Goal: Task Accomplishment & Management: Complete application form

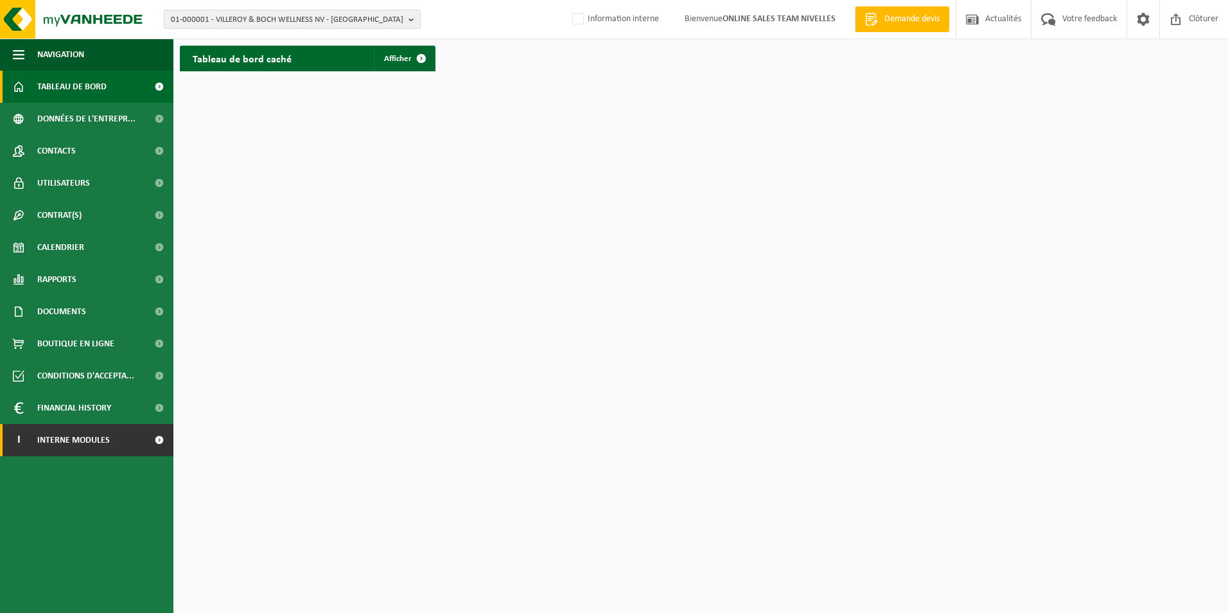
click at [92, 446] on span "Interne modules" at bounding box center [73, 440] width 73 height 32
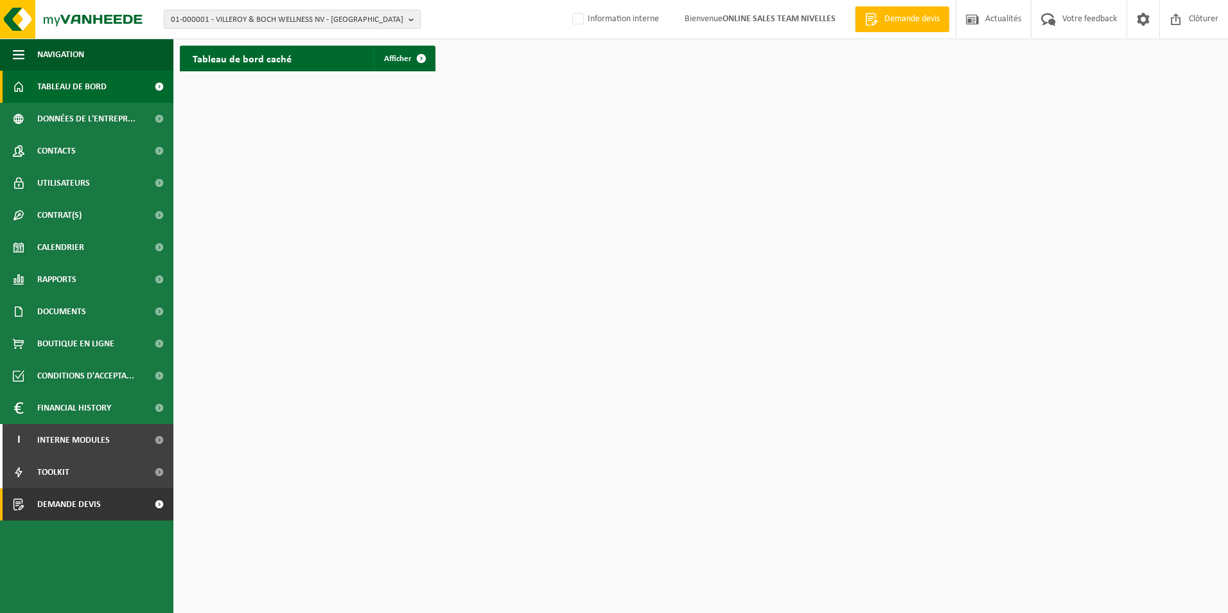
click at [99, 501] on span "Demande devis" at bounding box center [69, 504] width 64 height 32
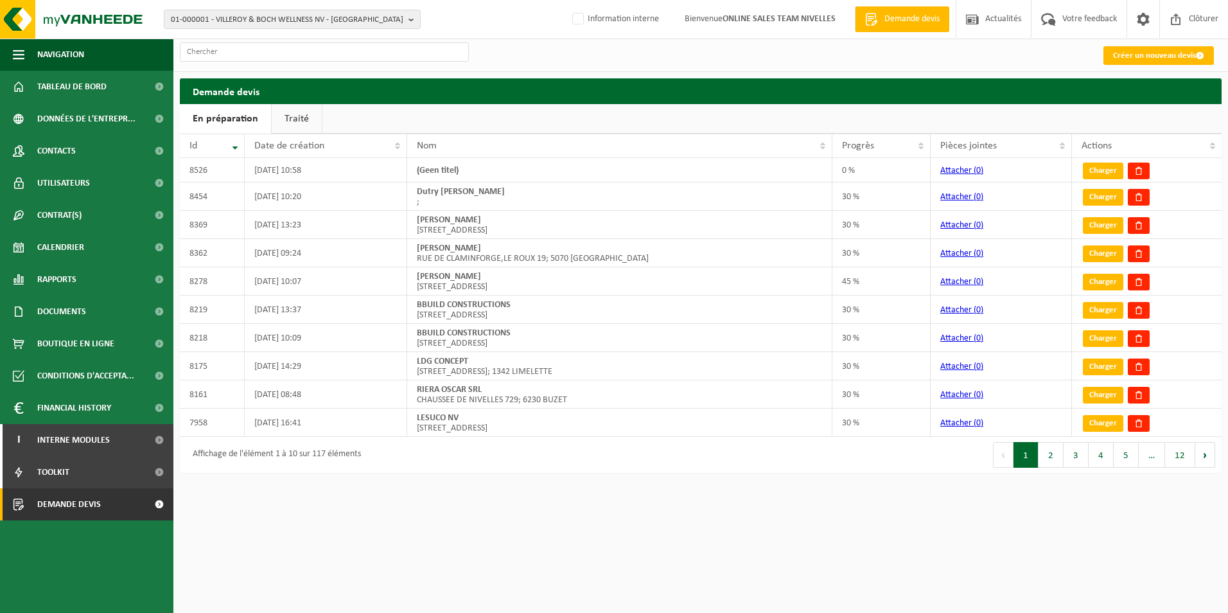
click at [1140, 55] on link "Créer un nouveau devis" at bounding box center [1158, 55] width 110 height 19
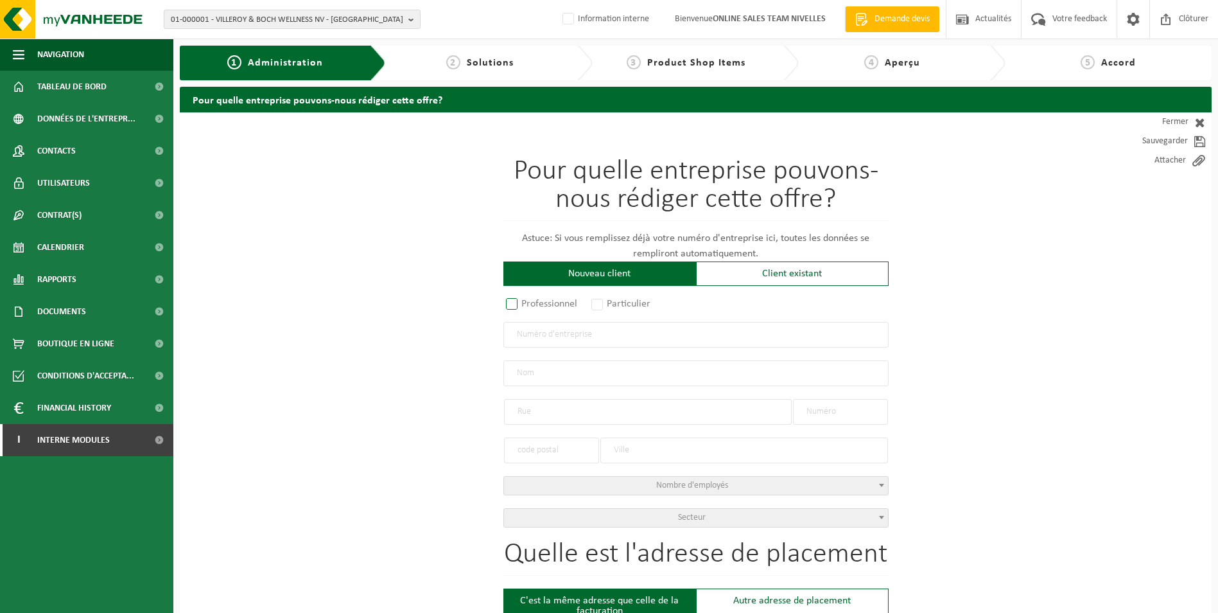
click at [516, 305] on label "Professionnel" at bounding box center [542, 304] width 78 height 18
click at [525, 305] on input "Professionnel" at bounding box center [529, 304] width 8 height 8
radio input "true"
click at [576, 333] on input "text" at bounding box center [695, 335] width 385 height 26
type input "0768954830"
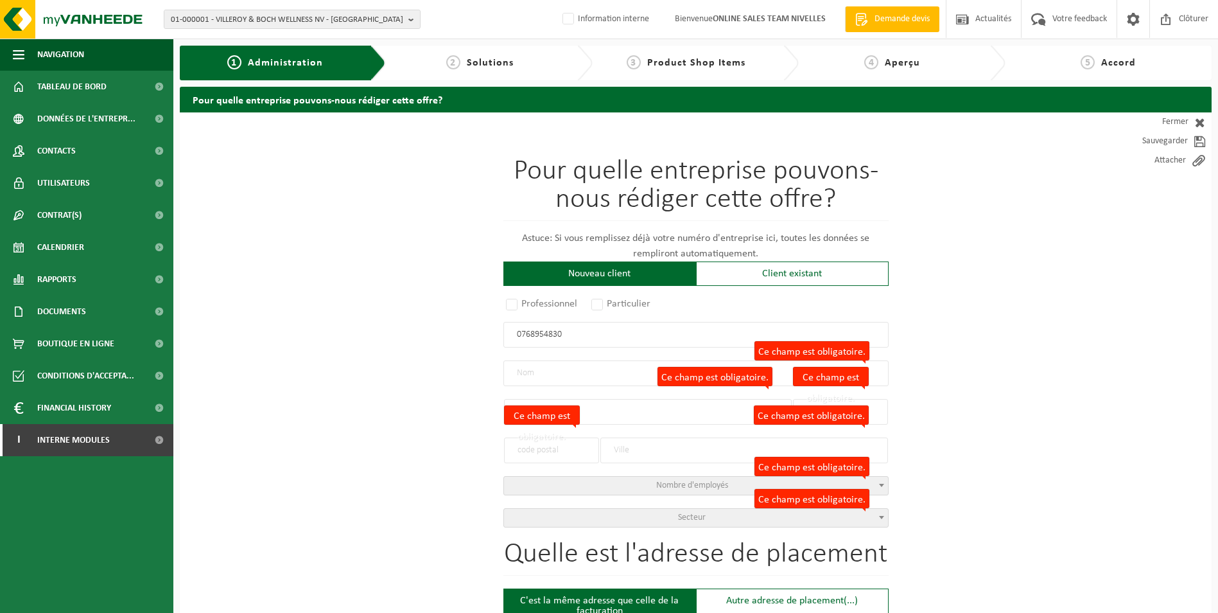
radio input "false"
select select
type input "MDM SOLUTIONS SRL"
type input "CHAUSSÉE DE BRUXELLES"
type input "58"
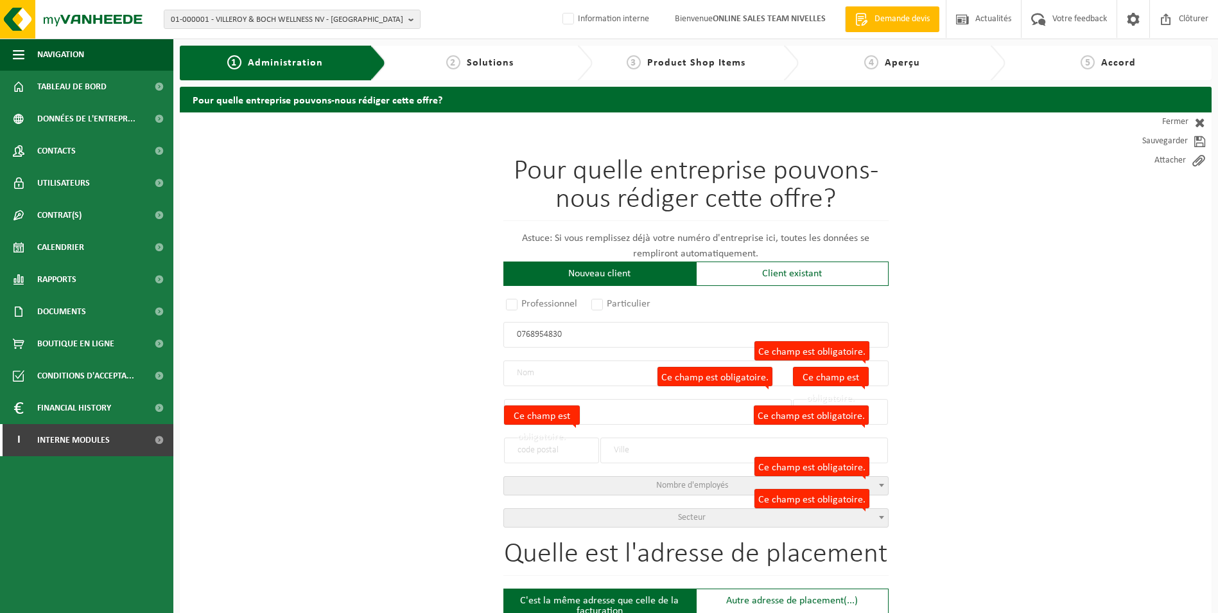
type input "1410"
type input "WATERLOO"
type input "2318687307"
radio input "true"
select select "153698"
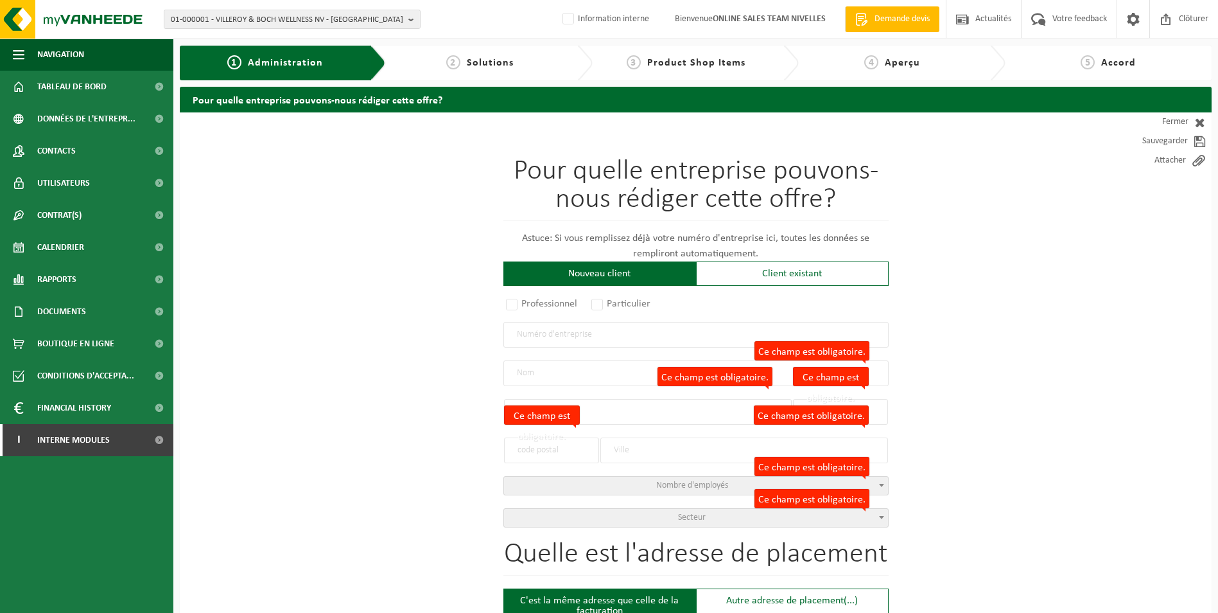
type input "0768.954.830"
type input "MDM SOLUTIONS SRL"
type input "CHAUSSÉE DE BRUXELLES"
type input "58"
type input "1410"
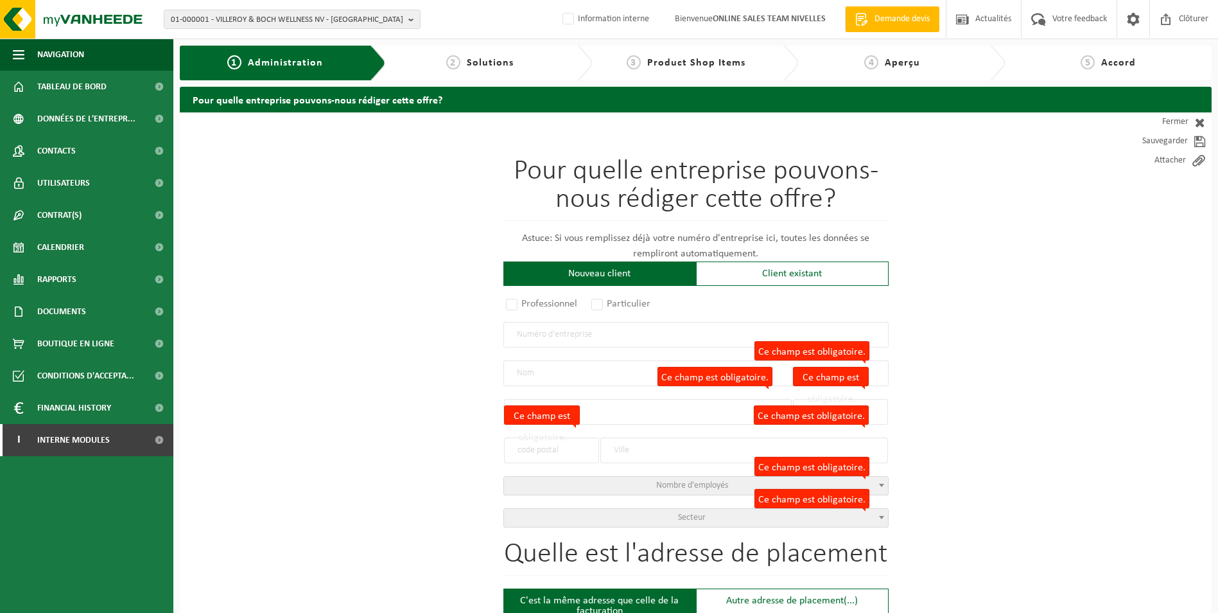
type input "WATERLOO"
select select "1000"
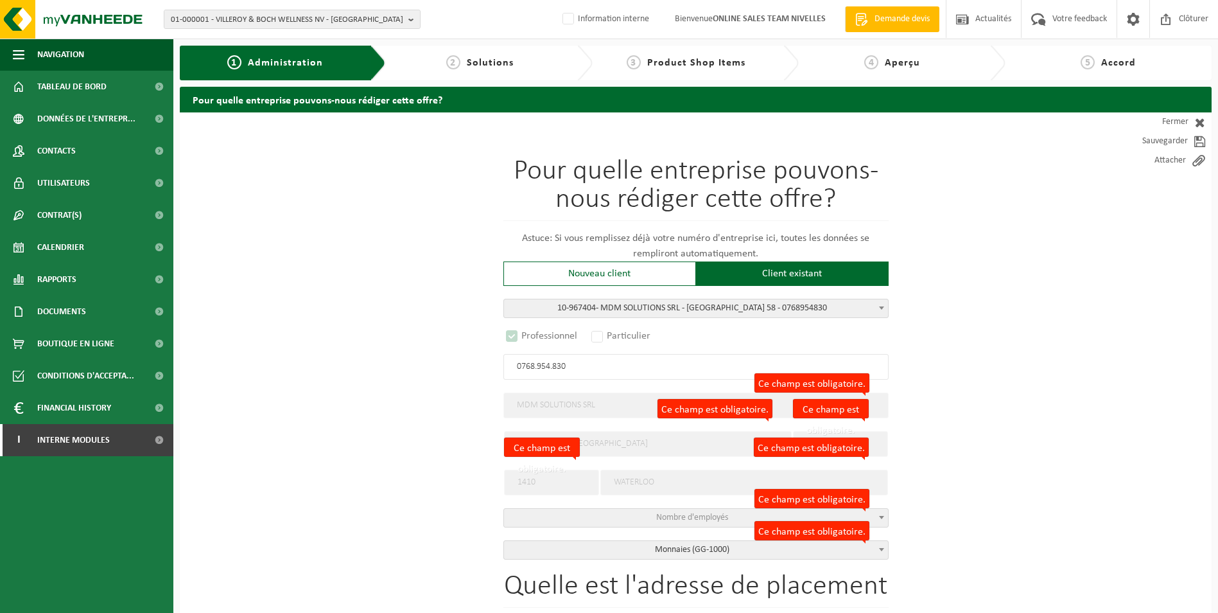
select select "D"
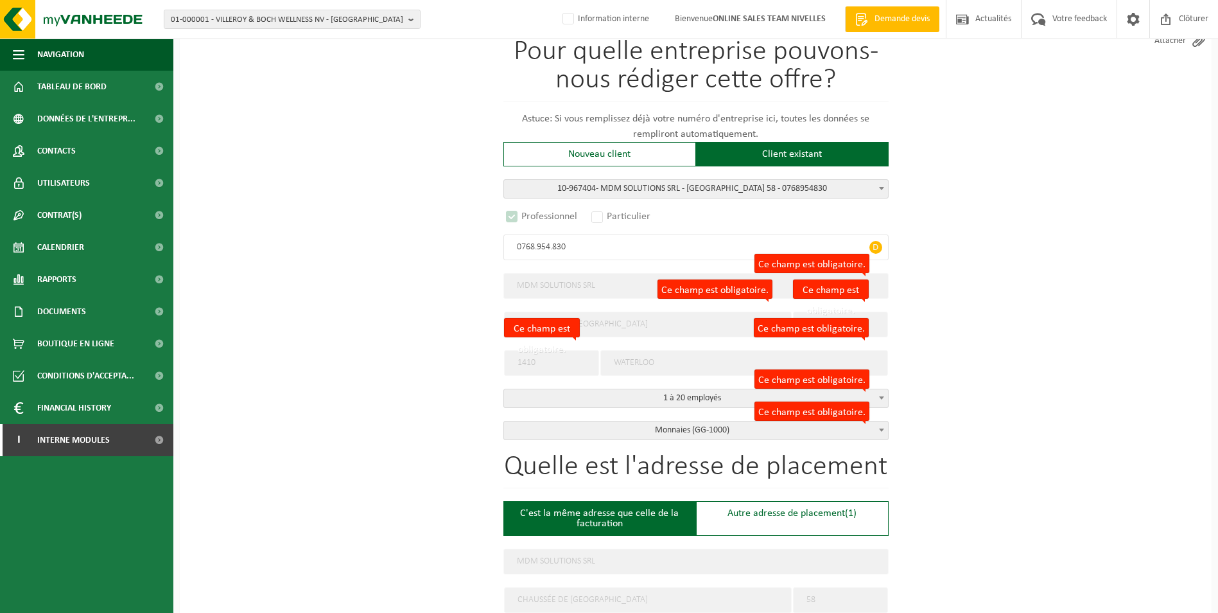
scroll to position [128, 0]
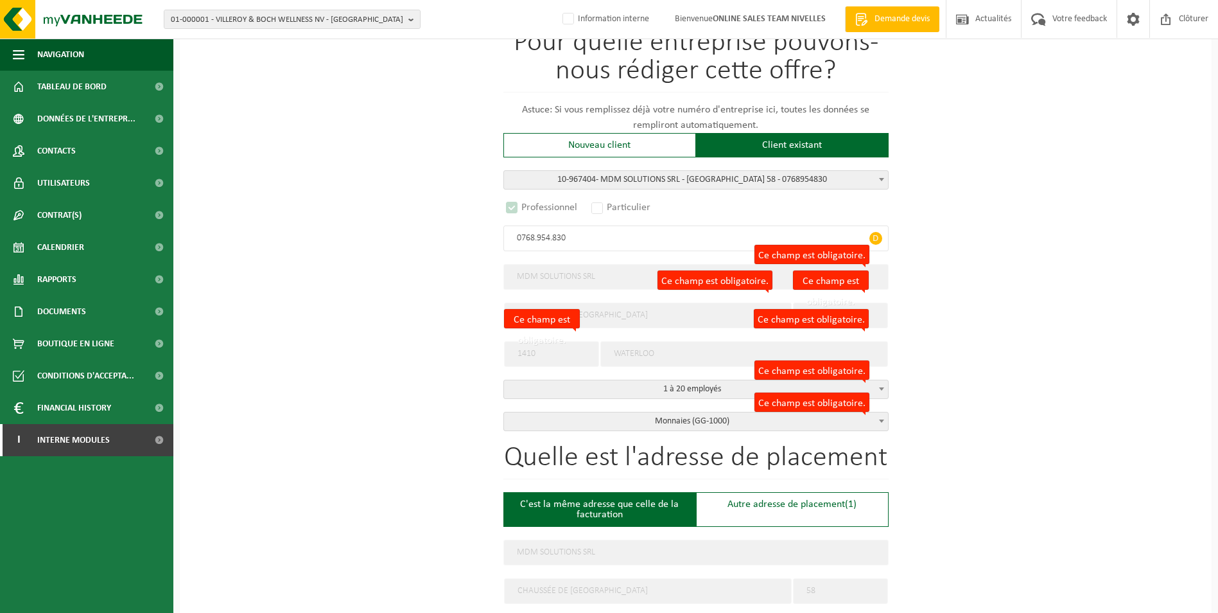
click at [693, 424] on span "Monnaies (GG-1000)" at bounding box center [696, 421] width 384 height 18
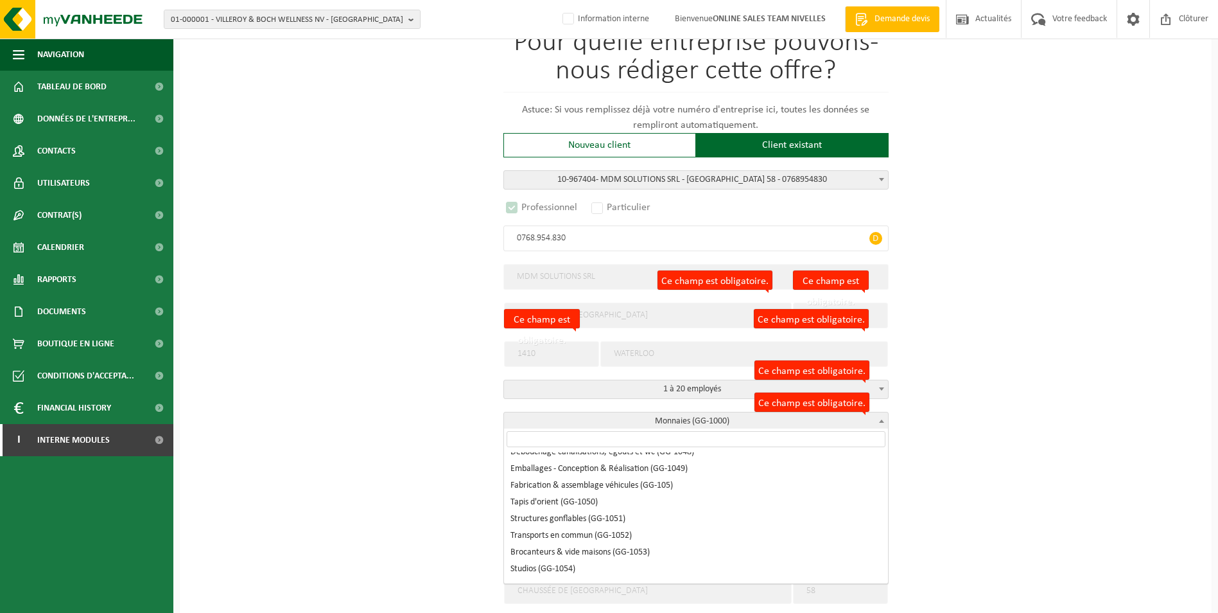
scroll to position [13521, 0]
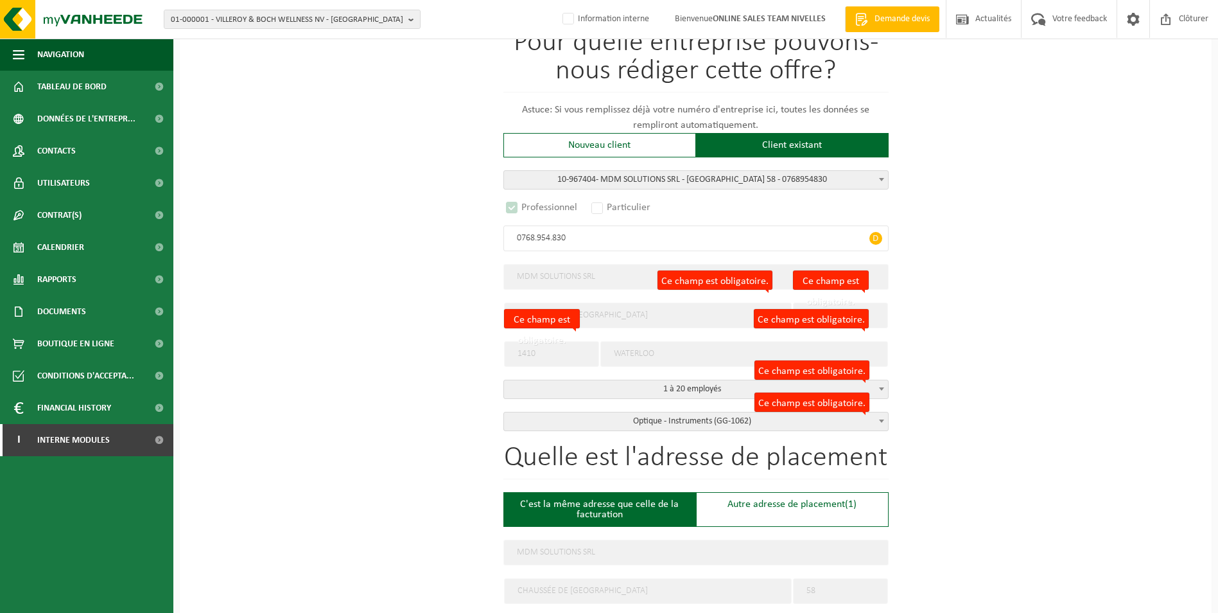
select select "1062"
click at [1050, 352] on div "Pour quelle entreprise pouvons-nous rédiger cette offre? Astuce: Si vous rempli…" at bounding box center [696, 586] width 1032 height 1205
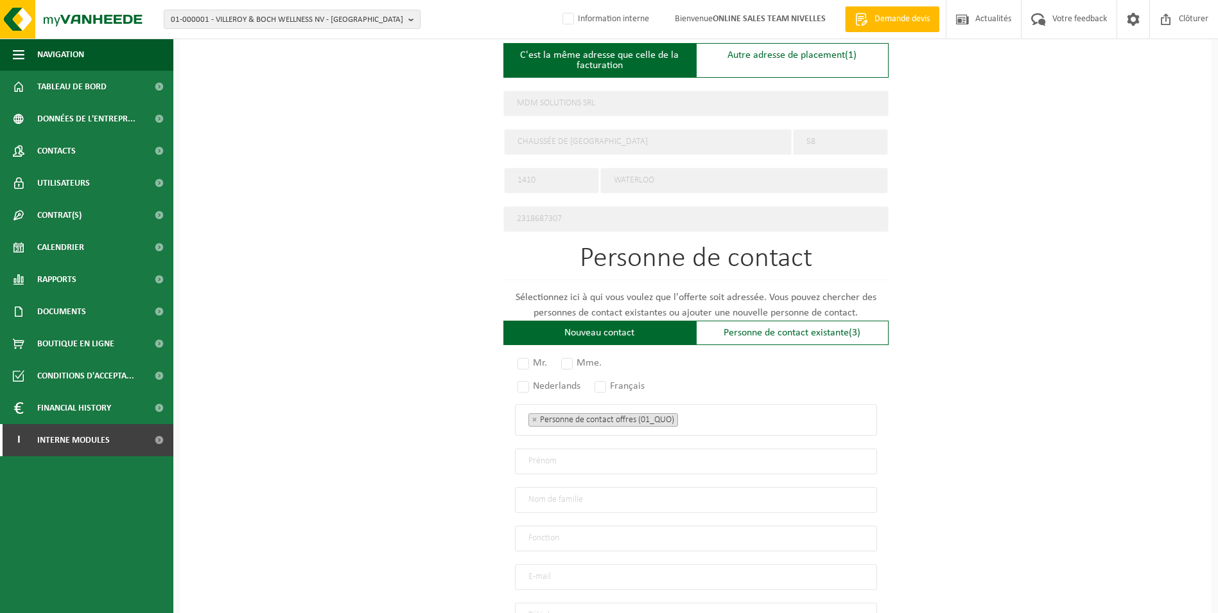
scroll to position [578, 0]
click at [530, 356] on label "Mr." at bounding box center [533, 362] width 36 height 18
radio input "true"
click at [607, 379] on label "Français" at bounding box center [620, 385] width 57 height 18
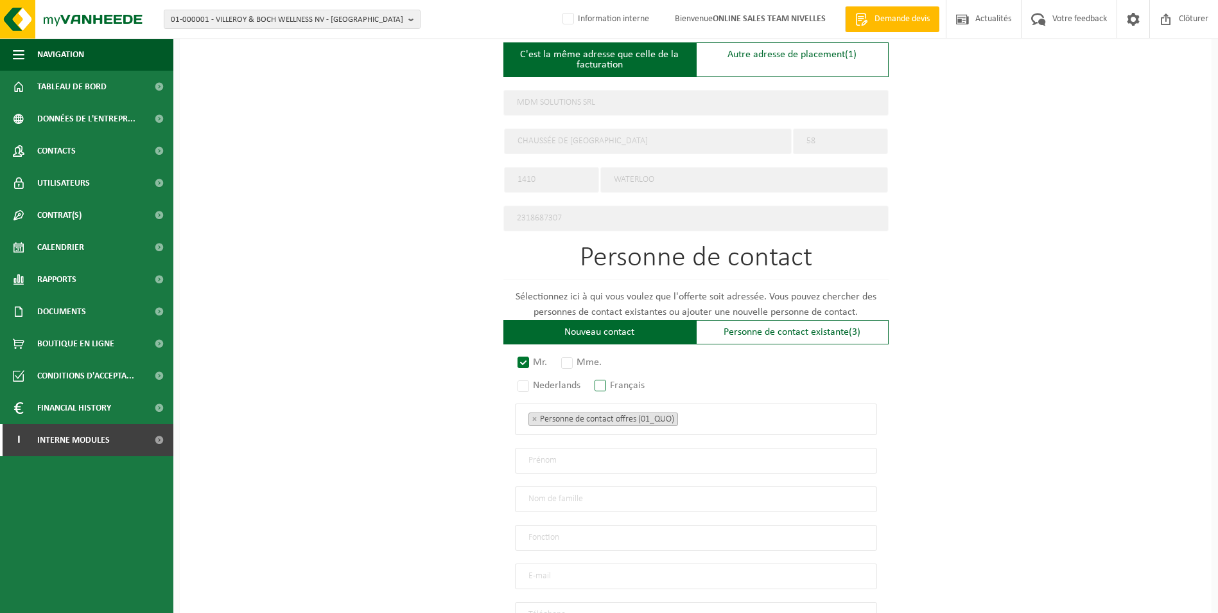
radio input "true"
click at [727, 415] on ul "× Personne de contact offres (01_QUO)" at bounding box center [695, 418] width 335 height 17
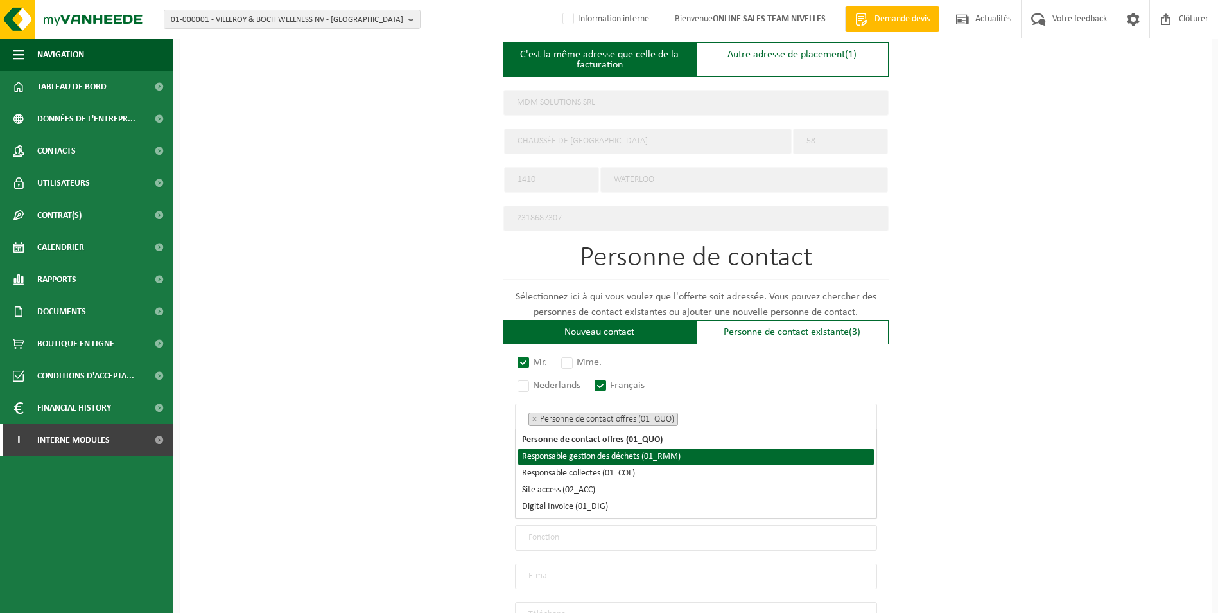
click at [656, 451] on li "Responsable gestion des déchets (01_RMM)" at bounding box center [696, 456] width 356 height 17
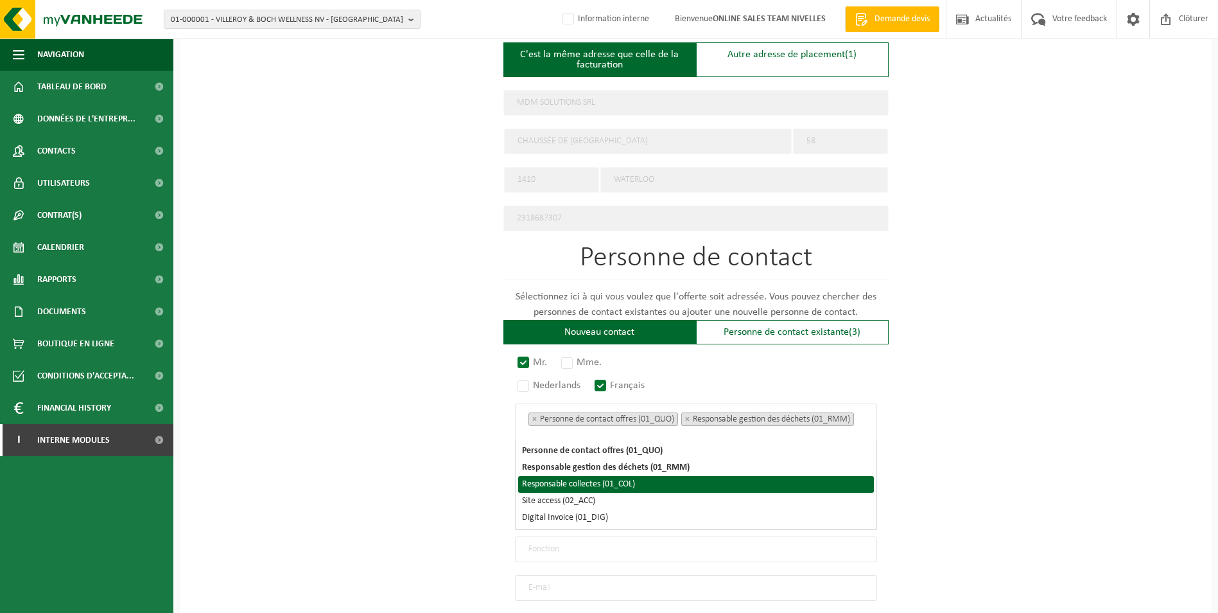
click at [632, 484] on li "Responsable collectes (01_COL)" at bounding box center [696, 484] width 356 height 17
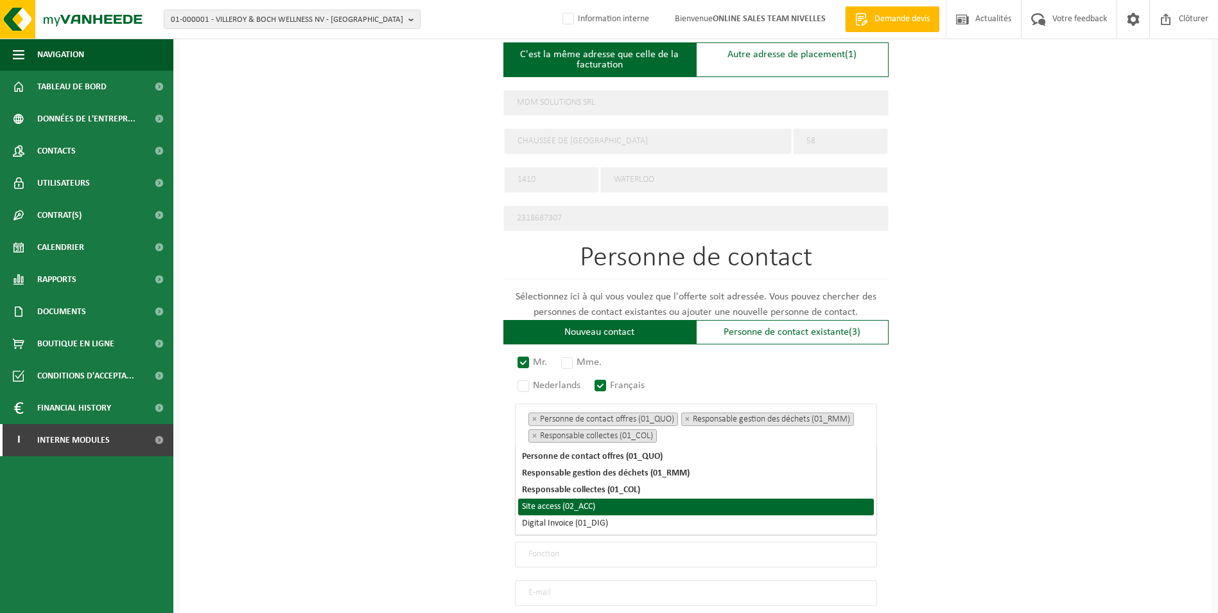
click at [601, 508] on li "Site access (02_ACC)" at bounding box center [696, 506] width 356 height 17
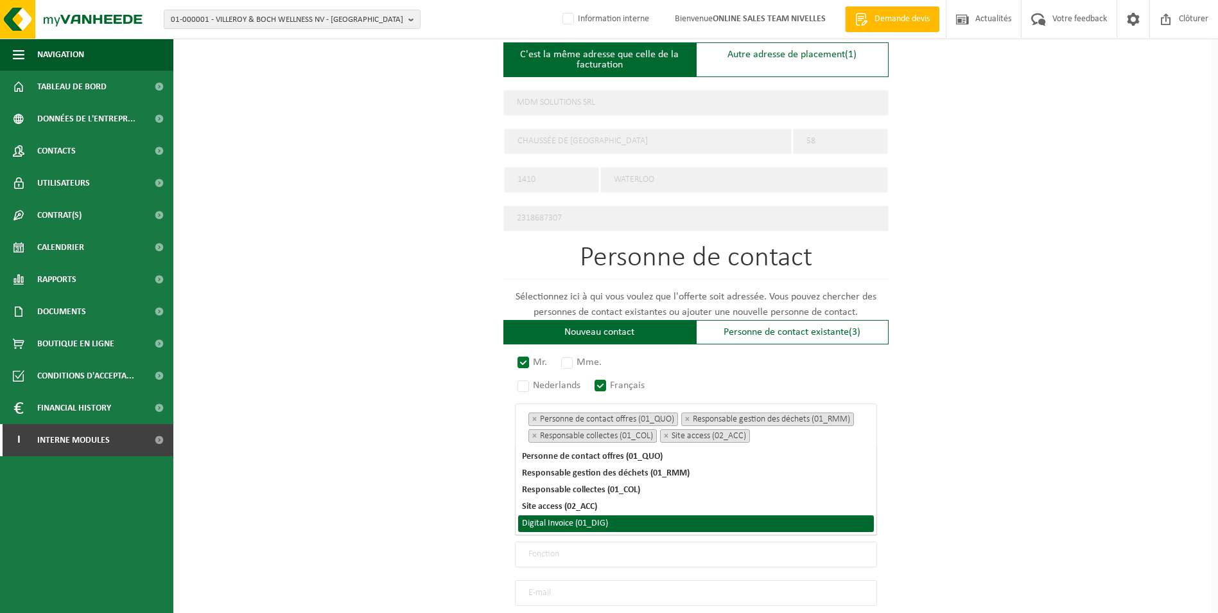
click at [599, 520] on li "Digital Invoice (01_DIG)" at bounding box center [696, 523] width 356 height 17
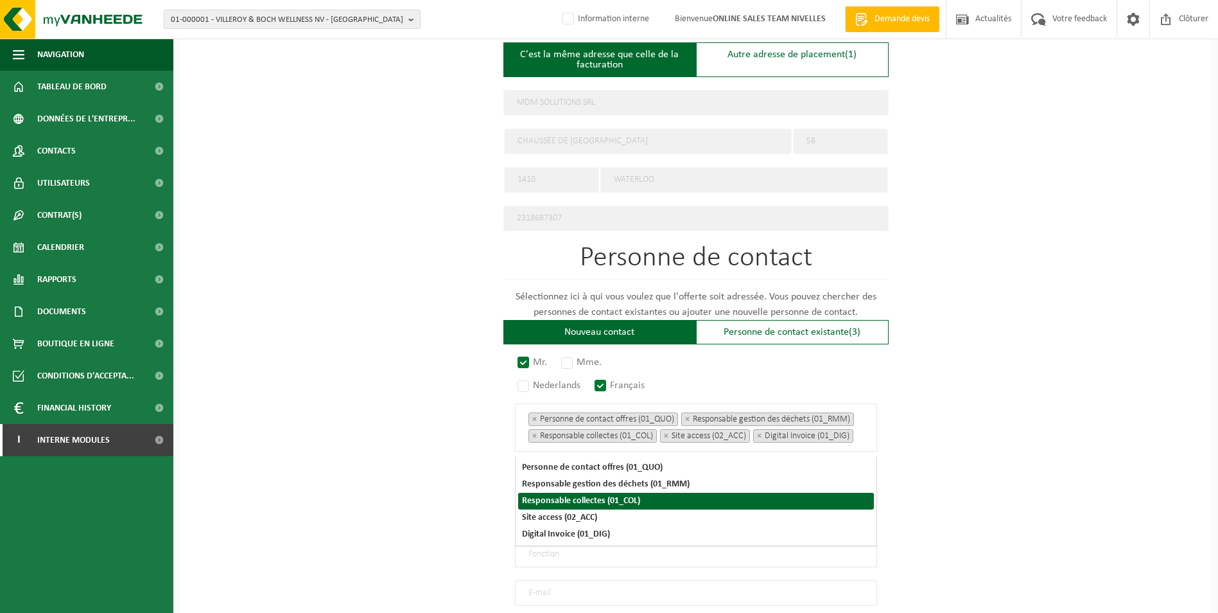
click at [982, 417] on div "Pour quelle entreprise pouvons-nous rédiger cette offre? Astuce: Si vous rempli…" at bounding box center [696, 145] width 1032 height 1222
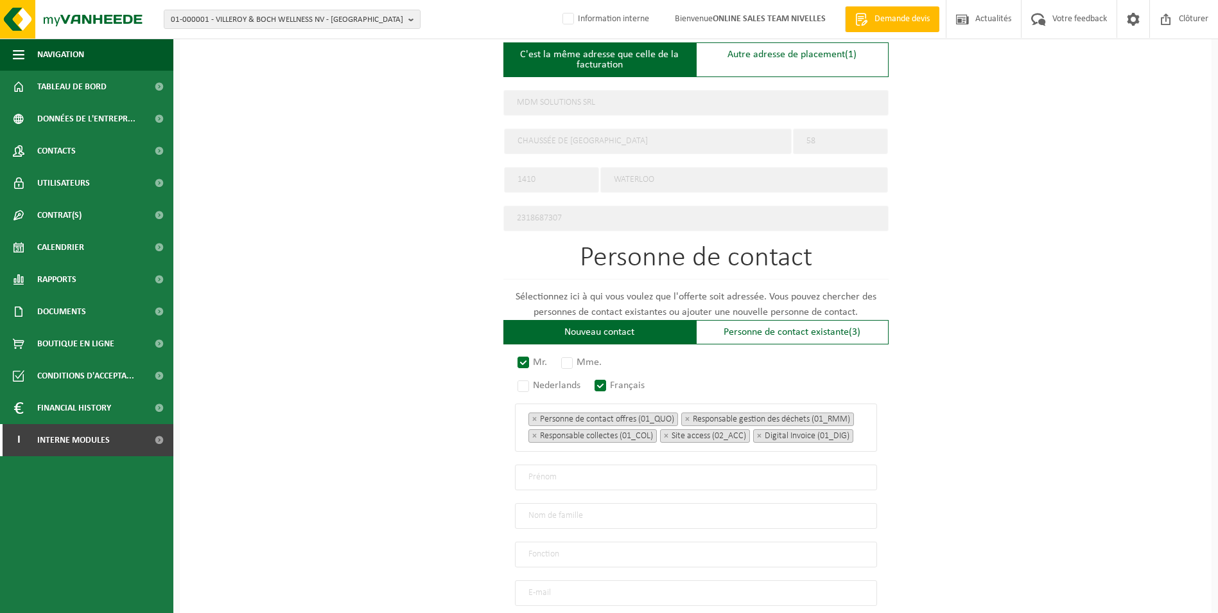
click at [581, 485] on input "text" at bounding box center [696, 477] width 362 height 26
type input "Alexis"
type input "Mathieu"
type input "Directeur"
type input "waterloo@xxlmaison.be"
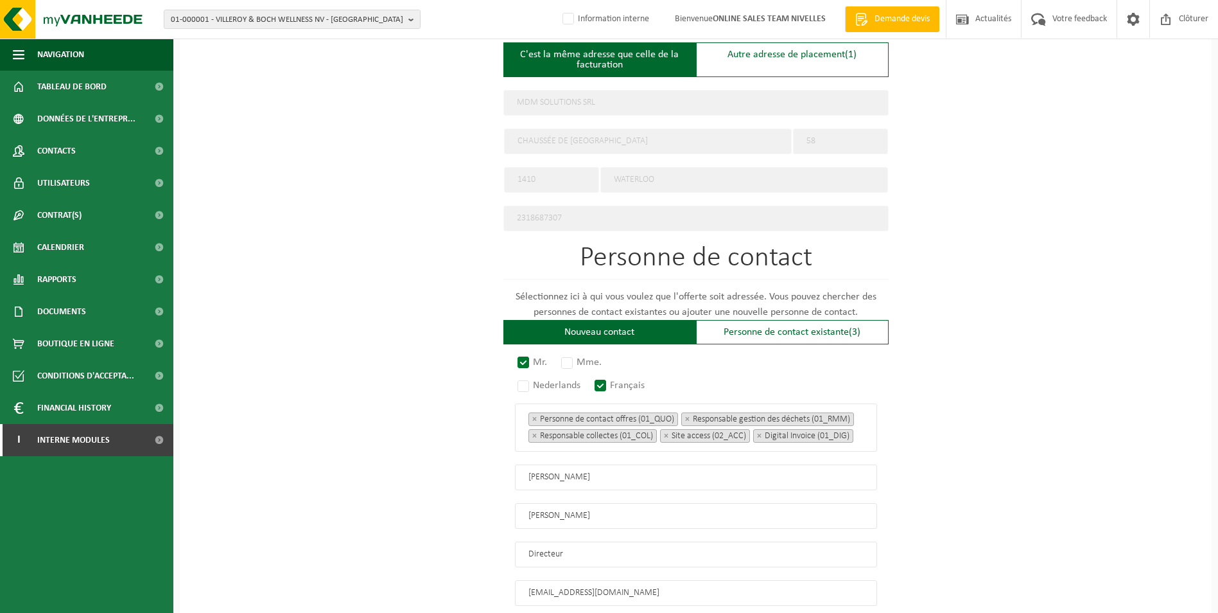
click at [1044, 390] on div "Pour quelle entreprise pouvons-nous rédiger cette offre? Astuce: Si vous rempli…" at bounding box center [696, 145] width 1032 height 1222
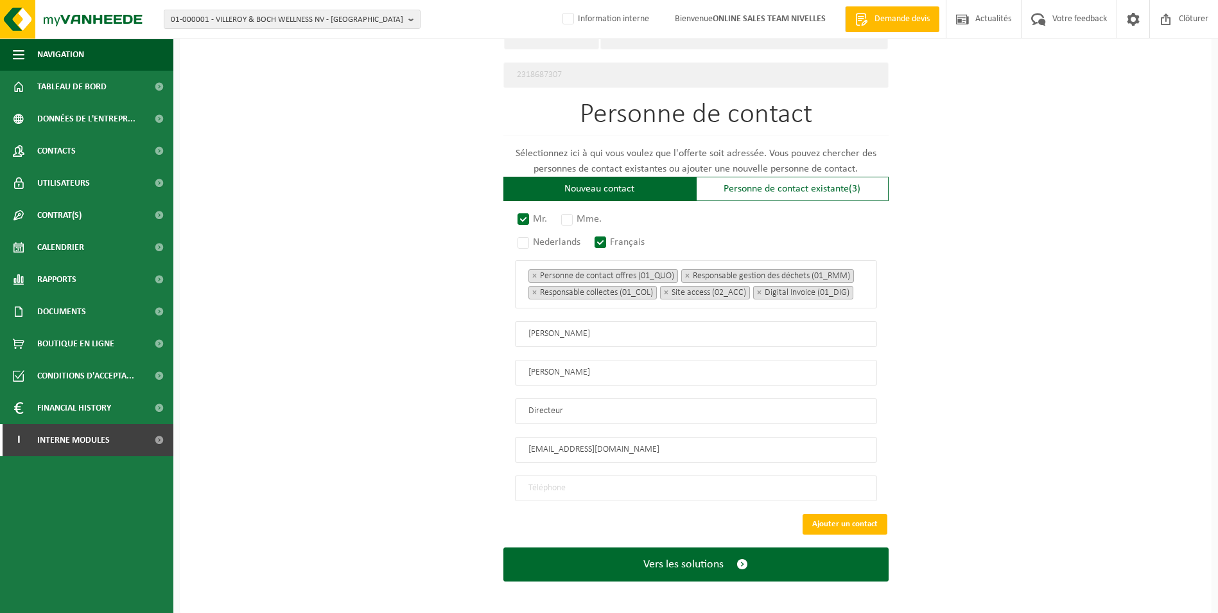
scroll to position [729, 0]
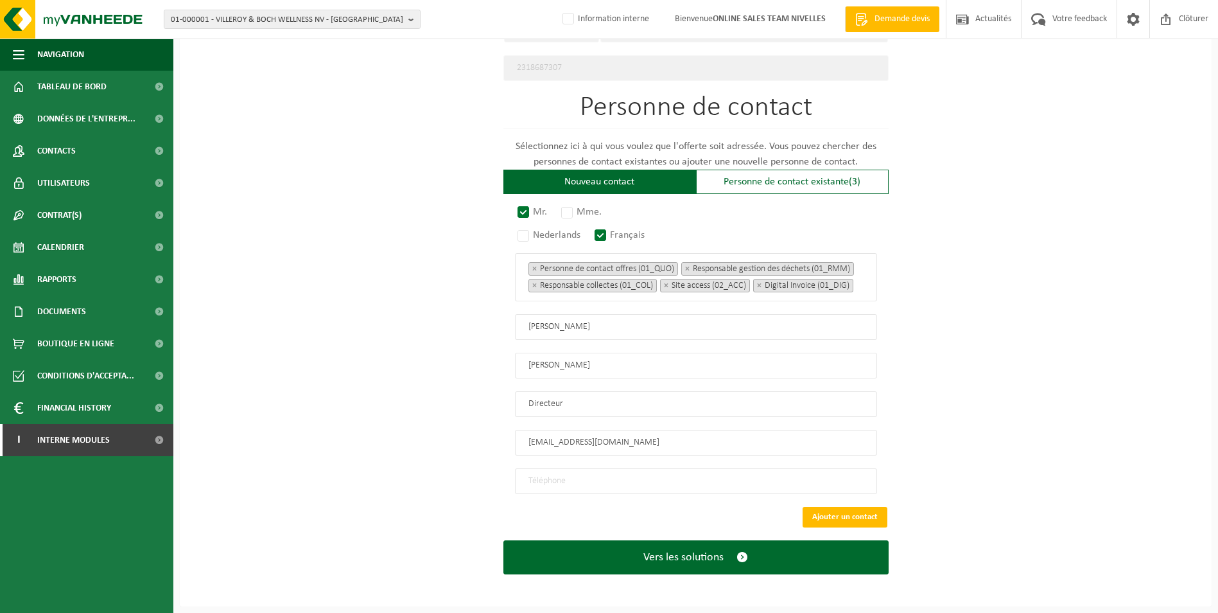
click at [538, 475] on input "tel" at bounding box center [696, 481] width 362 height 26
click at [539, 475] on input "tel" at bounding box center [696, 481] width 362 height 26
click at [526, 482] on input "tel" at bounding box center [696, 481] width 362 height 26
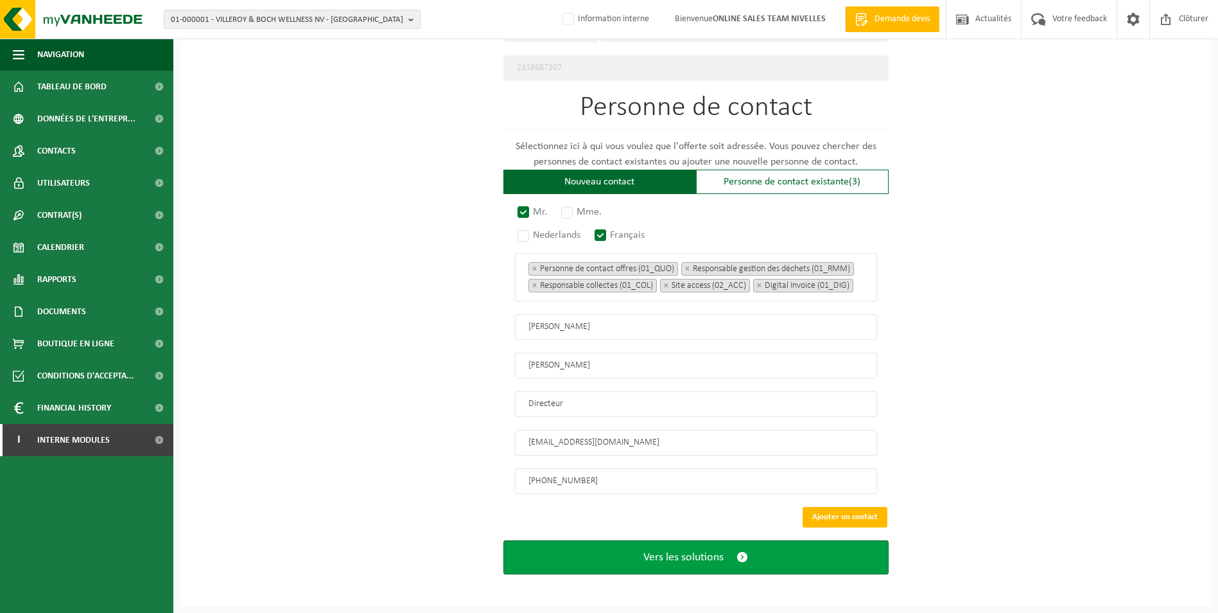
type input "+32 471 83 25 18"
click at [645, 555] on span "Vers les solutions" at bounding box center [683, 556] width 80 height 13
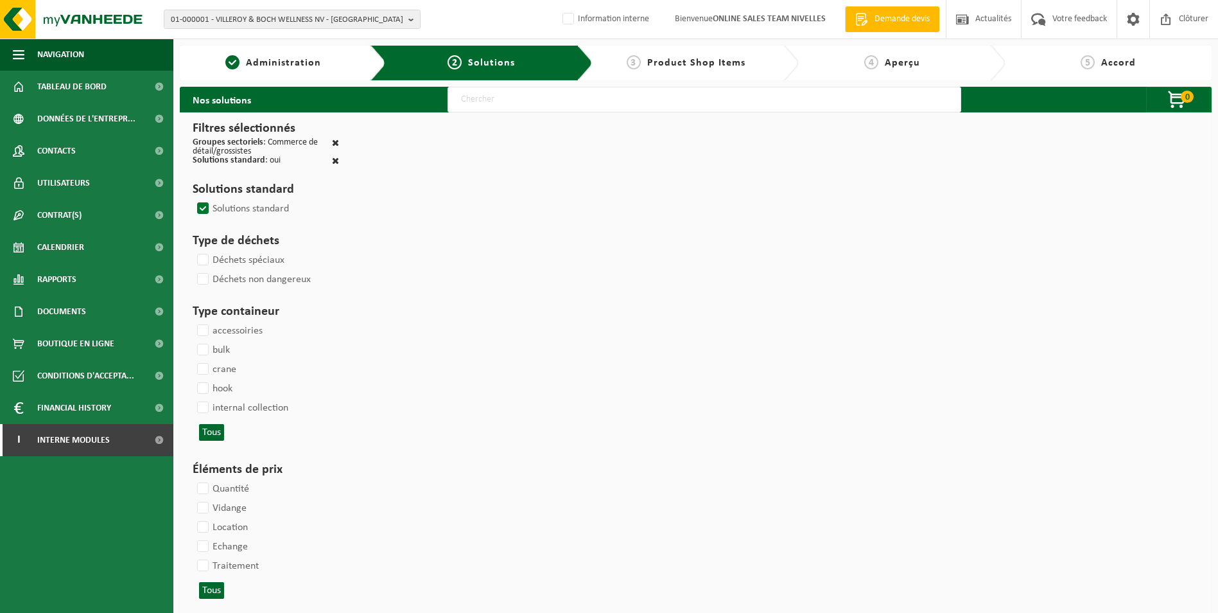
click at [536, 98] on input "text" at bounding box center [705, 100] width 514 height 26
type input "000052"
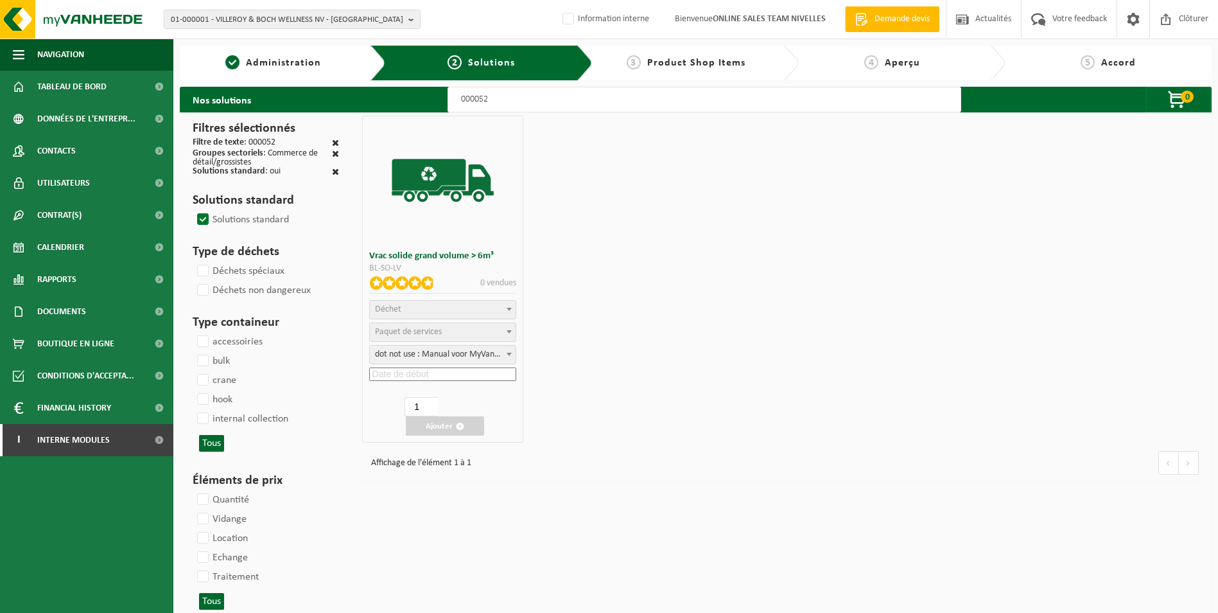
click at [445, 305] on span "Déchet" at bounding box center [443, 309] width 146 height 18
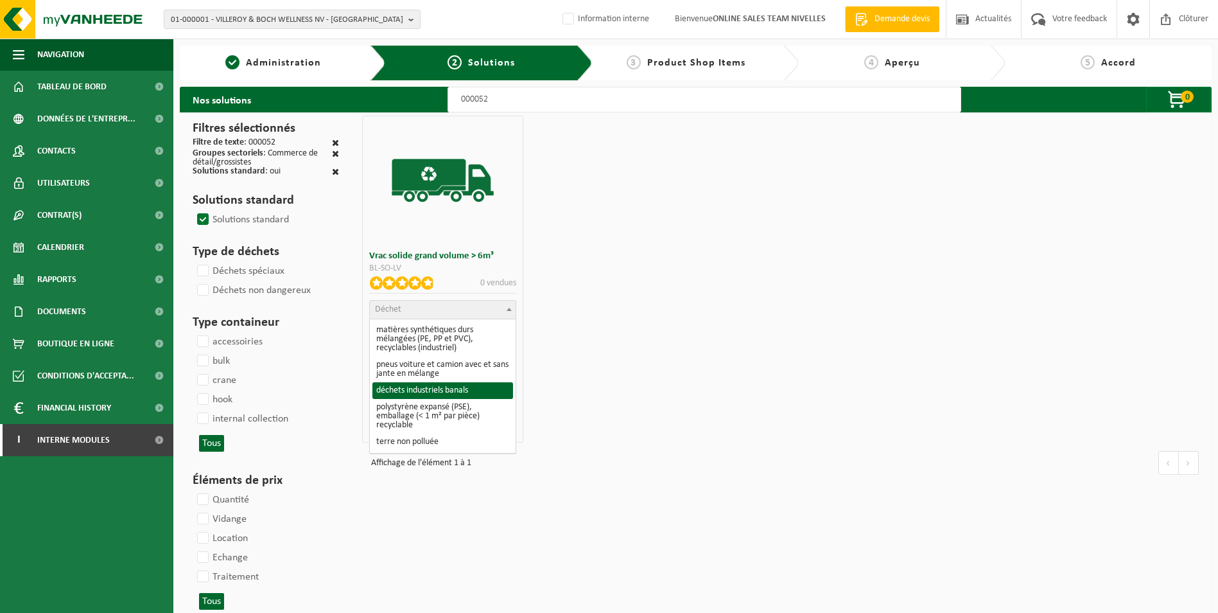
select select "8"
select select
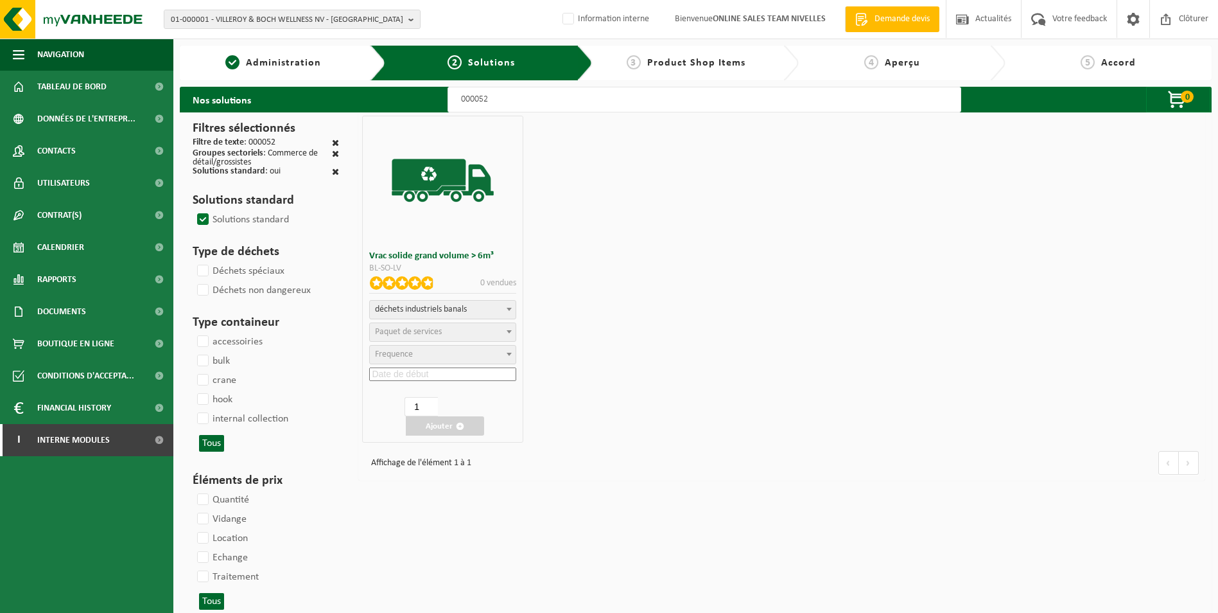
select select "47"
select select "25"
click at [442, 368] on input at bounding box center [442, 373] width 147 height 13
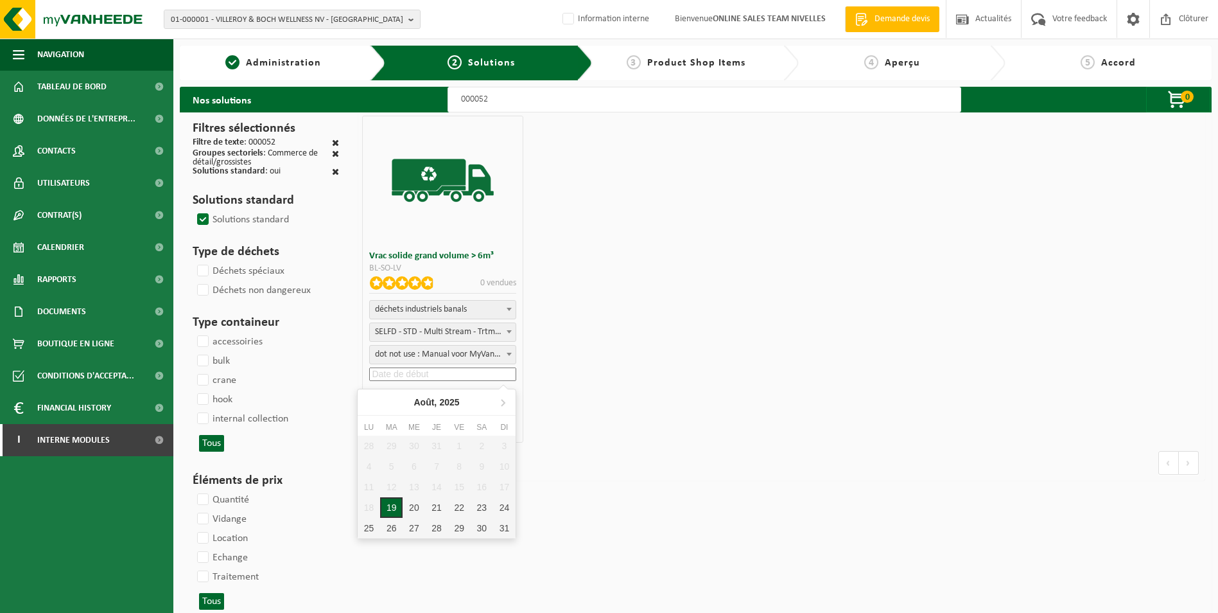
click at [388, 506] on div "19" at bounding box center [391, 507] width 22 height 21
type input "2025-08-19"
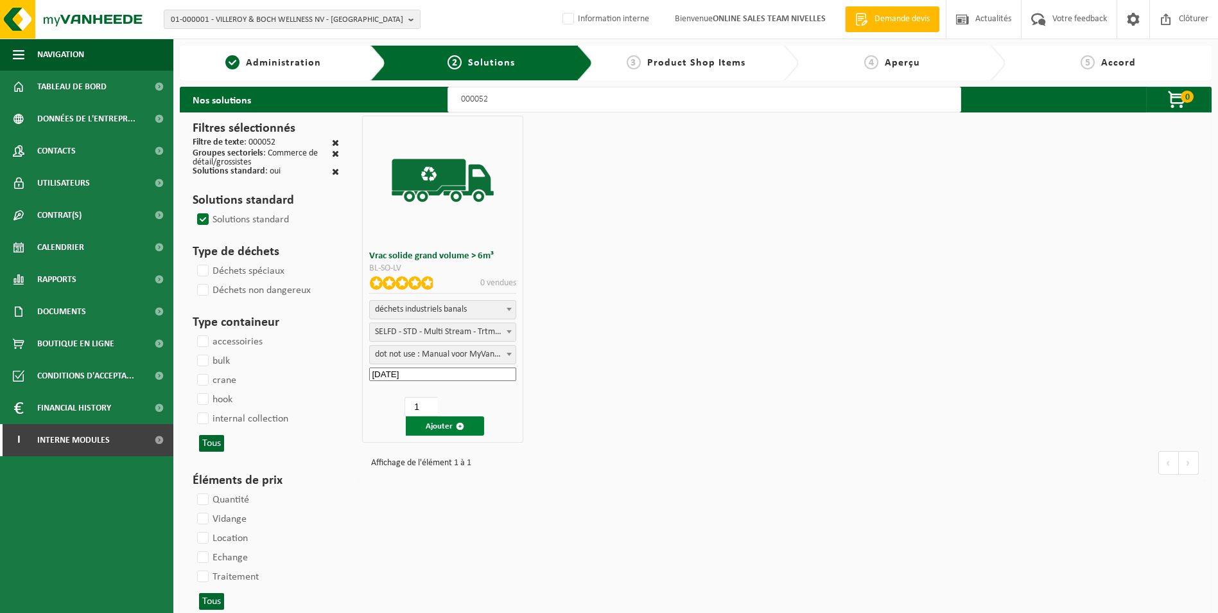
click at [444, 427] on button "Ajouter" at bounding box center [445, 425] width 78 height 19
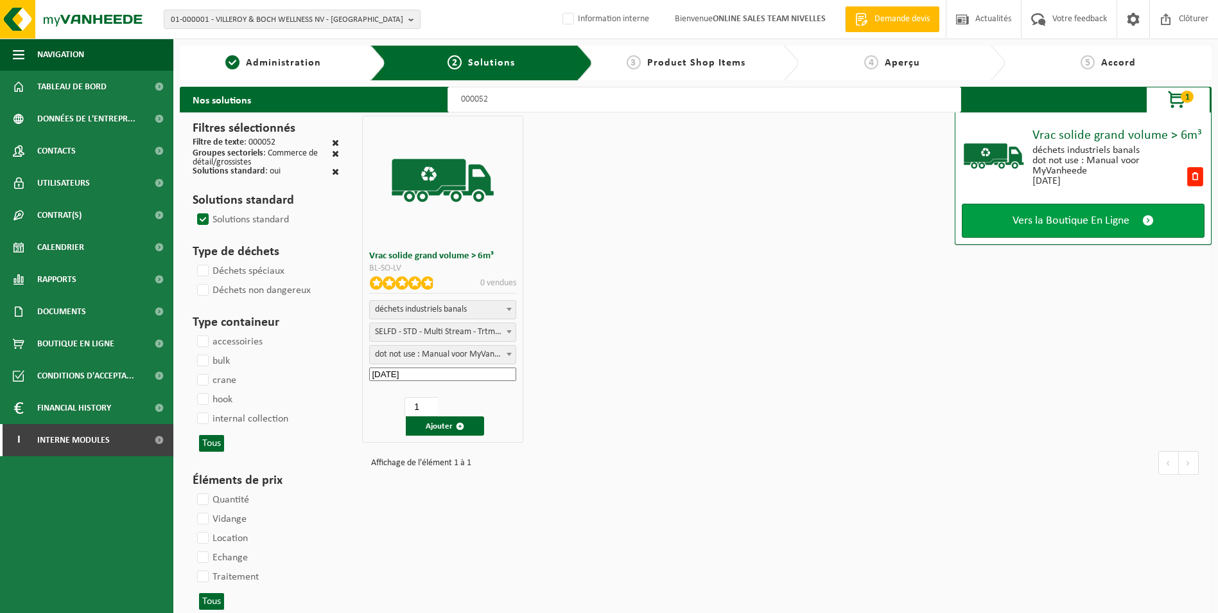
click at [1042, 229] on link "Vers la Boutique En Ligne" at bounding box center [1083, 221] width 243 height 34
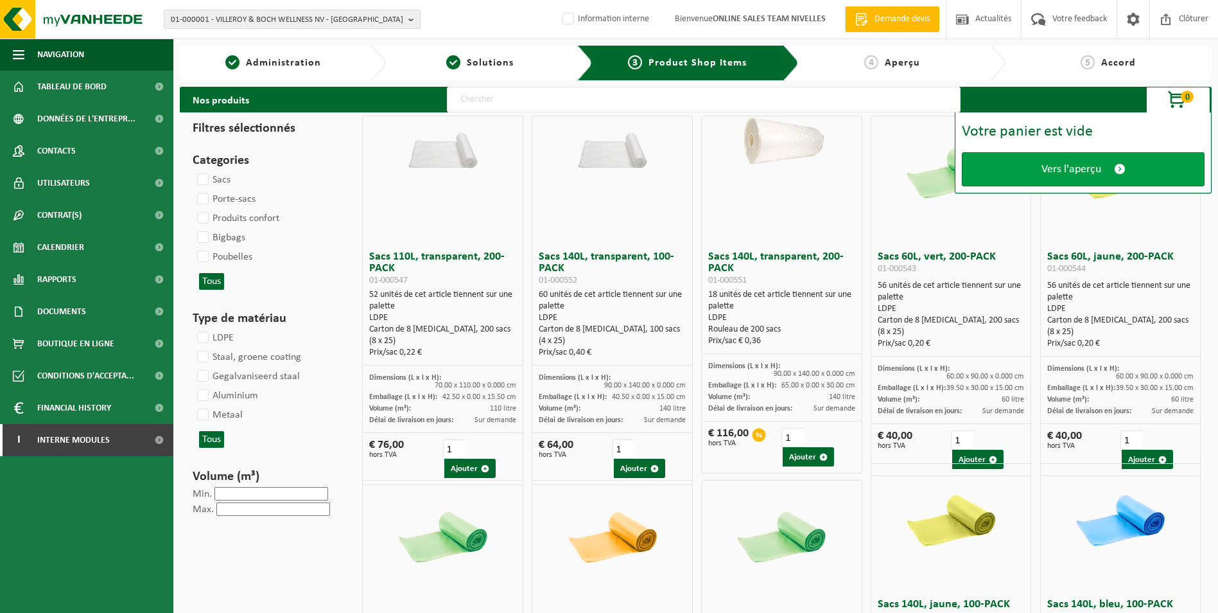
click at [1073, 167] on span "Vers l'aperçu" at bounding box center [1071, 168] width 60 height 13
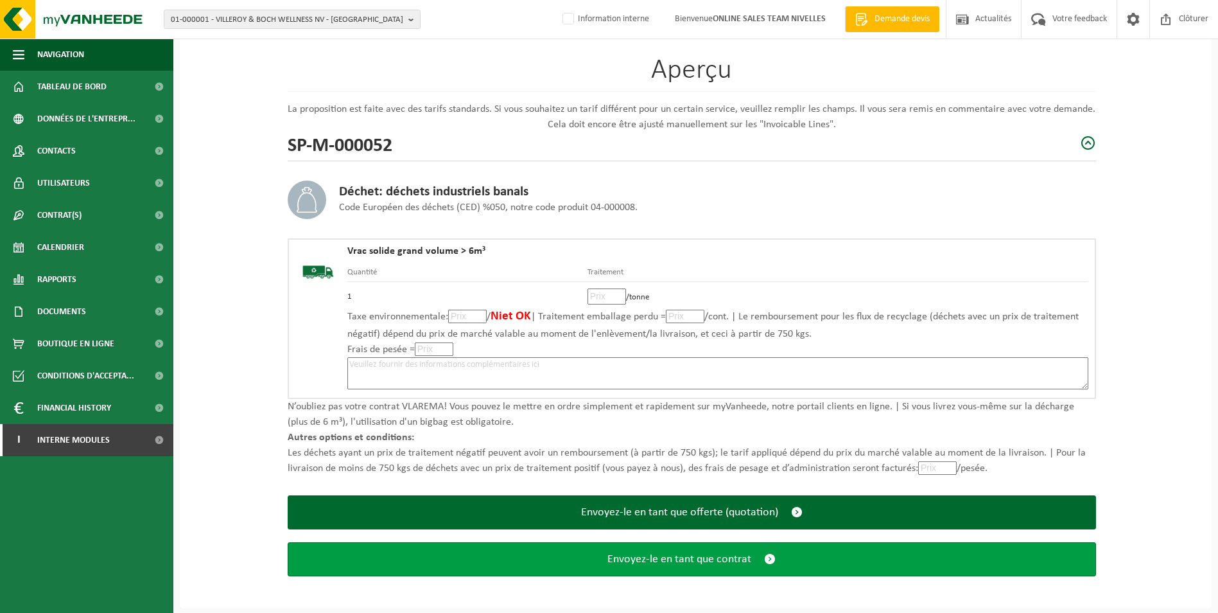
scroll to position [89, 0]
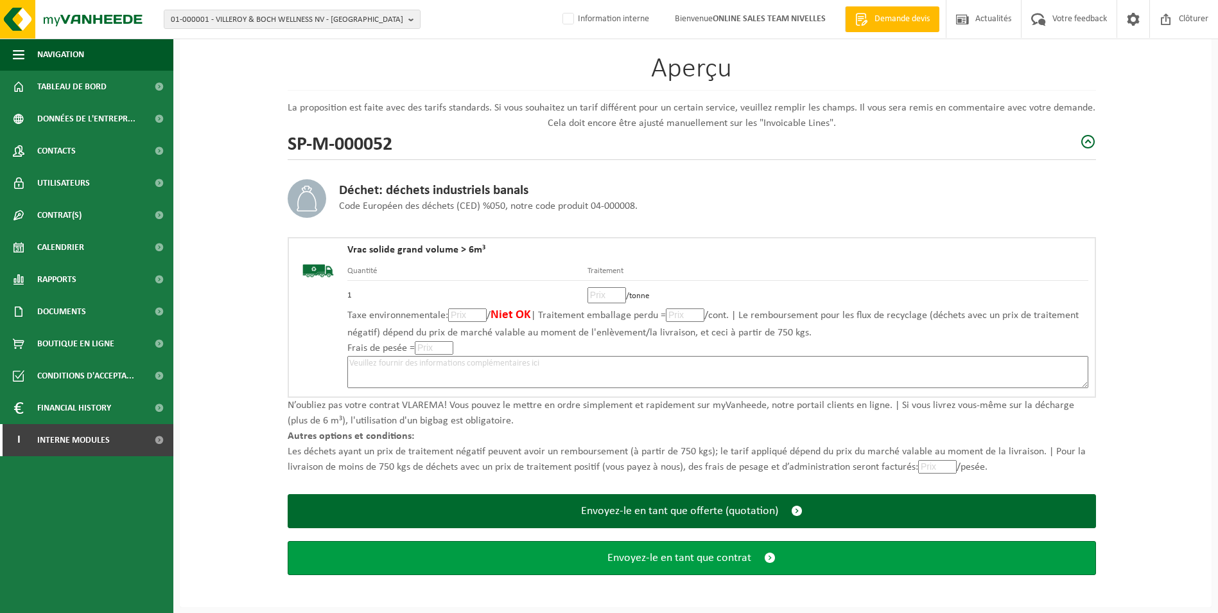
click at [617, 559] on span "Envoyez-le en tant que contrat" at bounding box center [679, 557] width 144 height 13
